Goal: Task Accomplishment & Management: Manage account settings

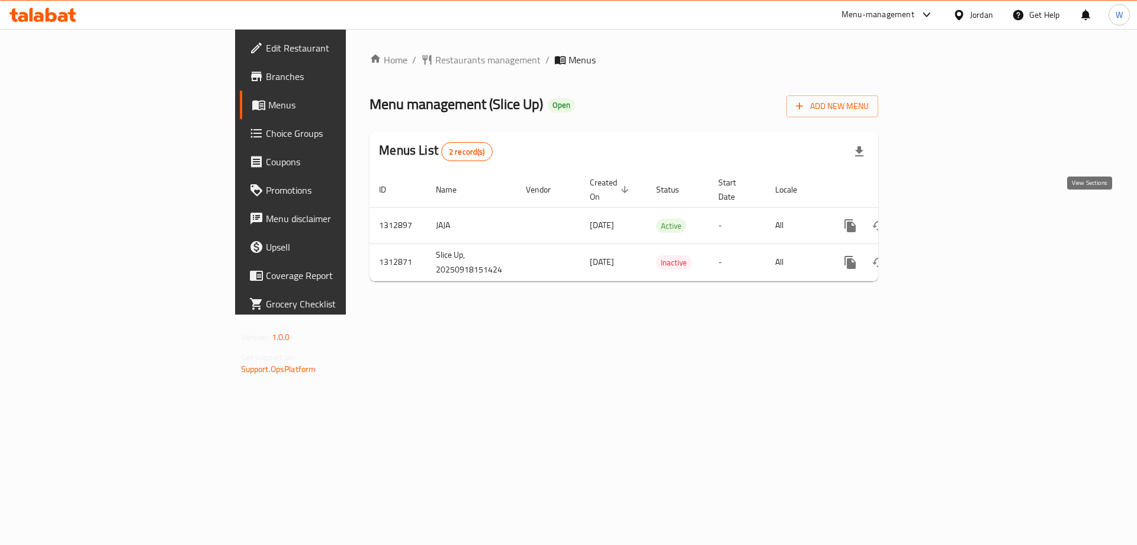
click at [943, 218] on icon "enhanced table" at bounding box center [935, 225] width 14 height 14
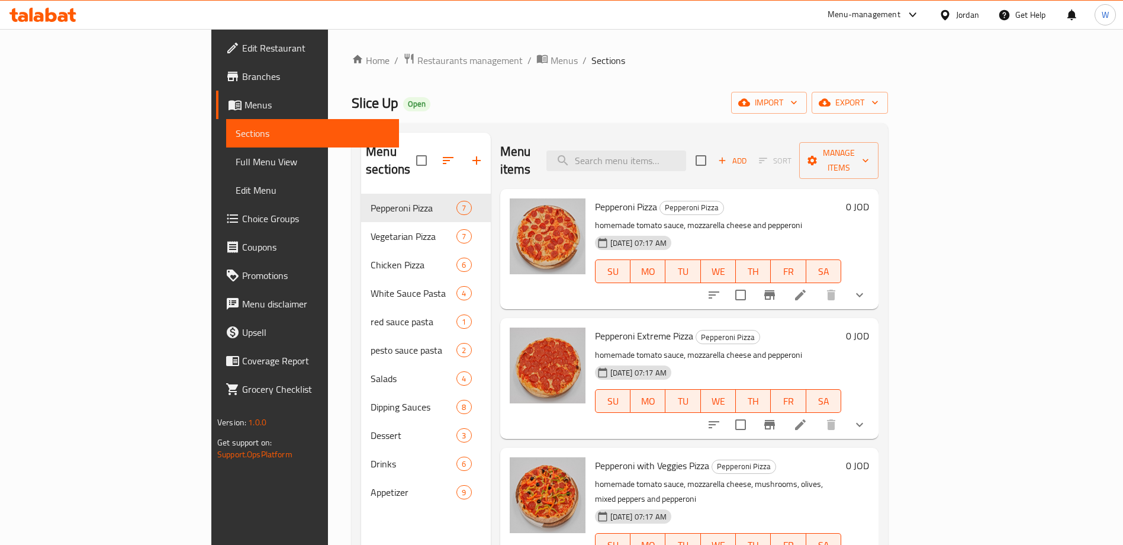
click at [817, 284] on li at bounding box center [800, 294] width 33 height 21
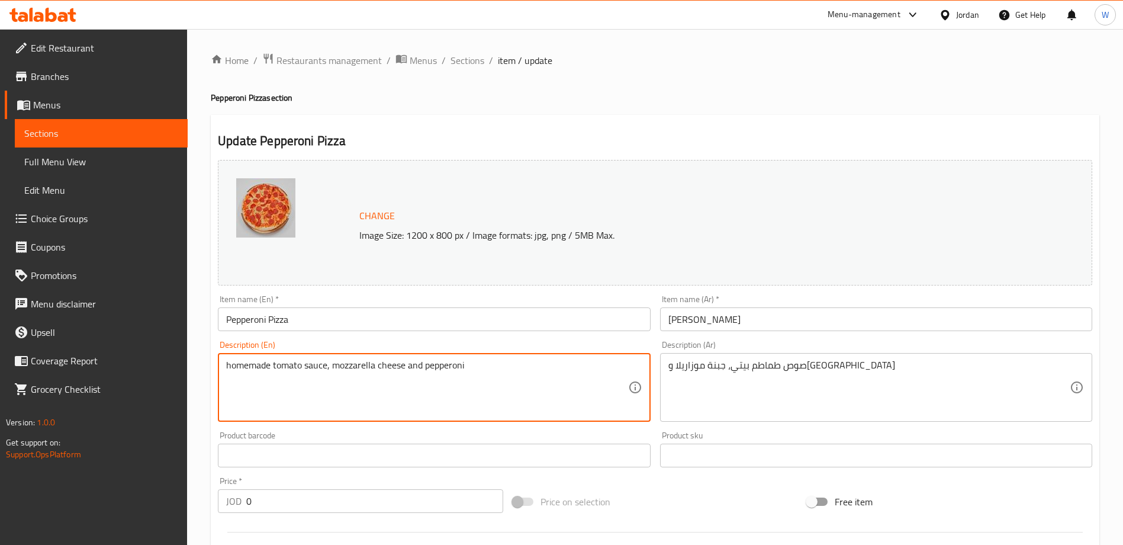
click at [473, 382] on textarea "homemade tomato sauce, mozzarella cheese and pepperoni" at bounding box center [426, 387] width 401 height 56
click at [565, 380] on textarea "homemade tomato sauce, mozzarella cheese and pepperoni" at bounding box center [426, 387] width 401 height 56
click at [470, 58] on span "Sections" at bounding box center [468, 60] width 34 height 14
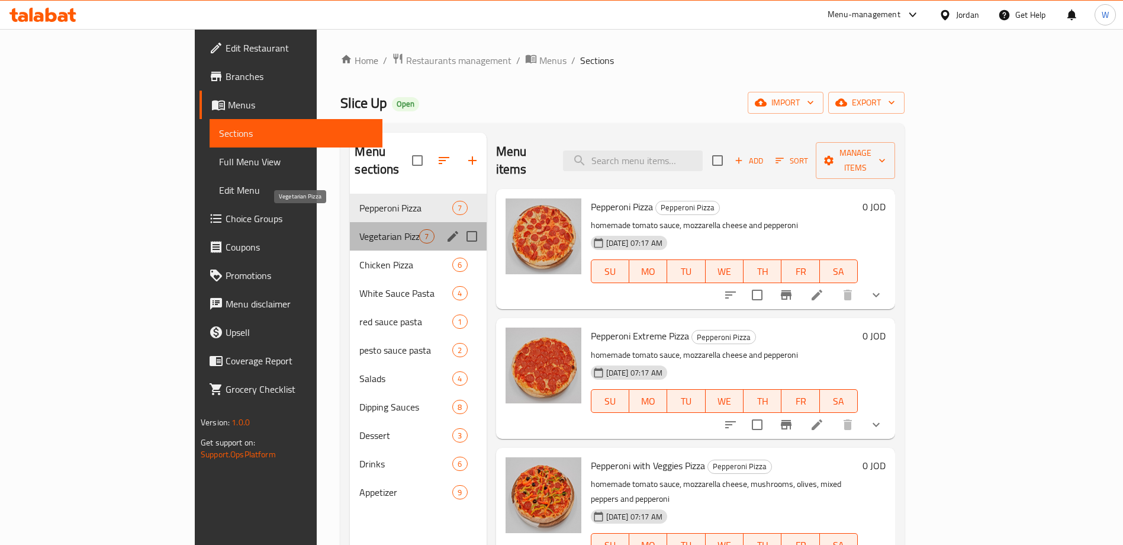
click at [359, 229] on span "Vegetarian Pizza" at bounding box center [389, 236] width 60 height 14
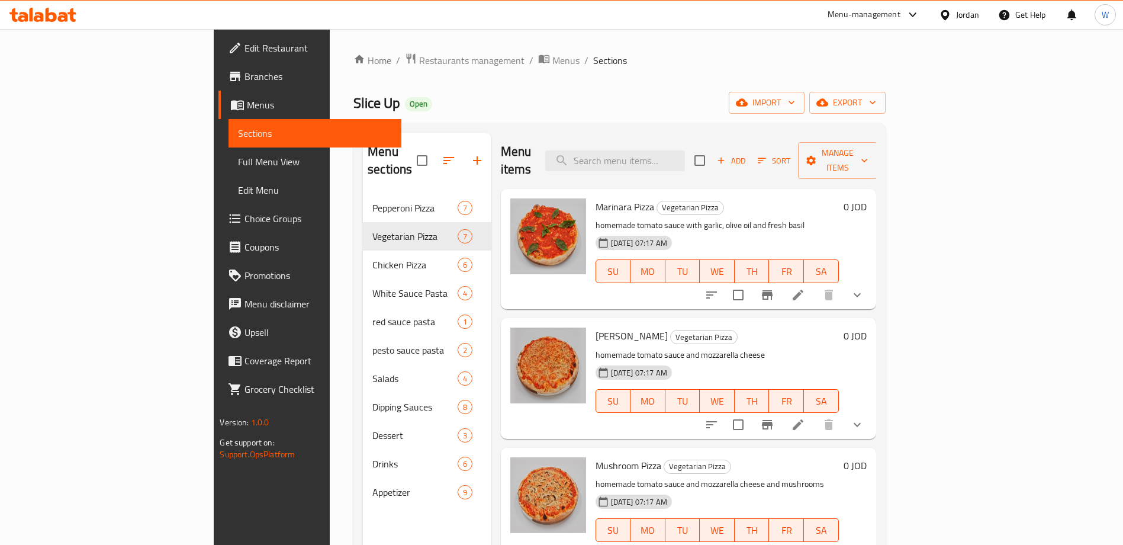
click at [805, 288] on icon at bounding box center [798, 295] width 14 height 14
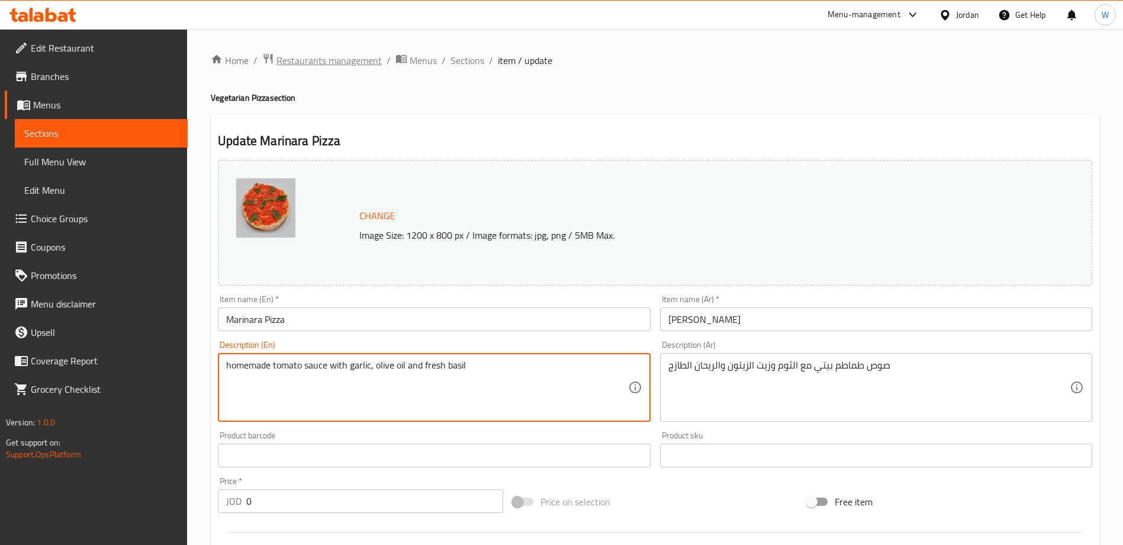
click at [337, 59] on span "Restaurants management" at bounding box center [328, 60] width 105 height 14
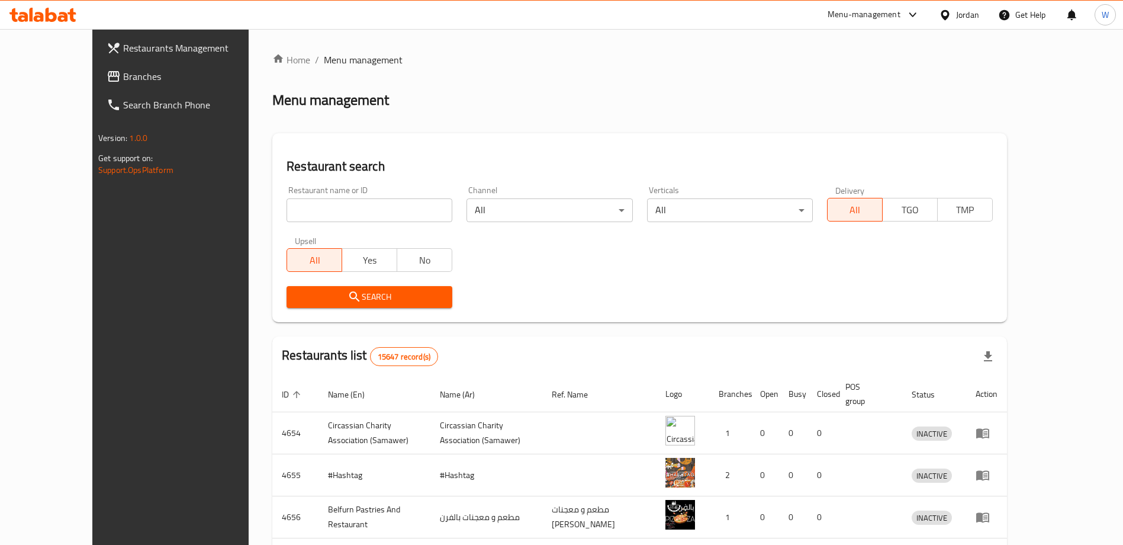
click at [298, 208] on input "search" at bounding box center [370, 210] width 166 height 24
type input "البركه الشاميه"
click button "Search" at bounding box center [370, 297] width 166 height 22
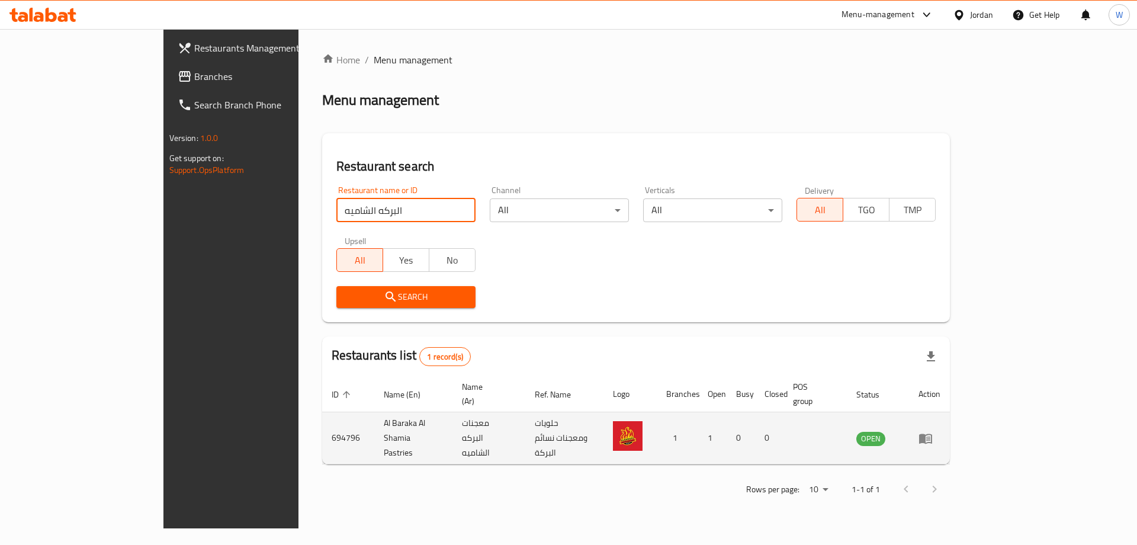
click at [374, 425] on td "Al Baraka Al Shamia Pastries" at bounding box center [413, 438] width 79 height 52
copy td "Al Baraka Al Shamia Pastries"
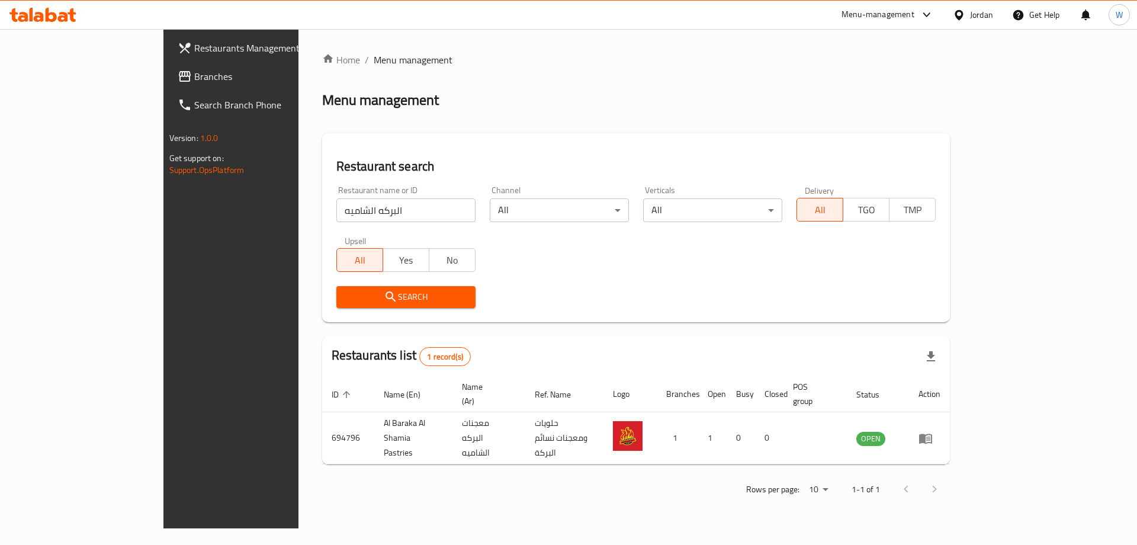
click at [163, 399] on div "Restaurants Management Branches Search Branch Phone Version: 1.0.0 Get support …" at bounding box center [258, 301] width 190 height 545
